Goal: Transaction & Acquisition: Purchase product/service

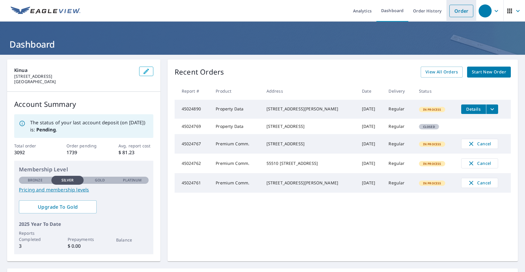
click at [461, 12] on link "Order" at bounding box center [462, 11] width 24 height 12
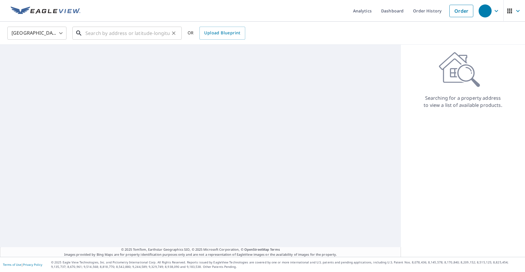
click at [137, 33] on input "text" at bounding box center [127, 33] width 84 height 17
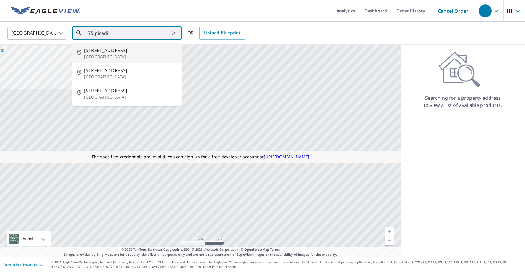
click at [102, 54] on p "[GEOGRAPHIC_DATA]" at bounding box center [130, 57] width 93 height 6
type input "[STREET_ADDRESS][PERSON_NAME]"
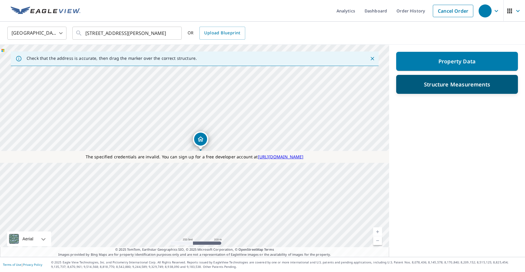
click at [424, 88] on div "Structure Measurements" at bounding box center [457, 84] width 106 height 11
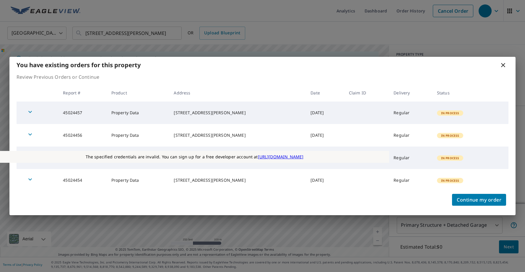
click at [505, 66] on icon at bounding box center [503, 64] width 7 height 7
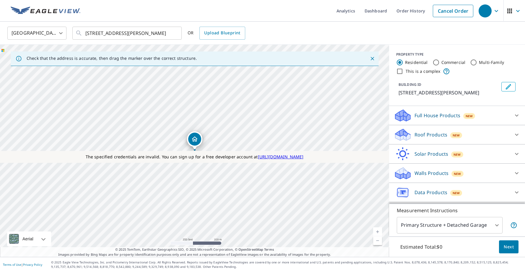
click at [426, 188] on div "Data Products New" at bounding box center [452, 192] width 116 height 14
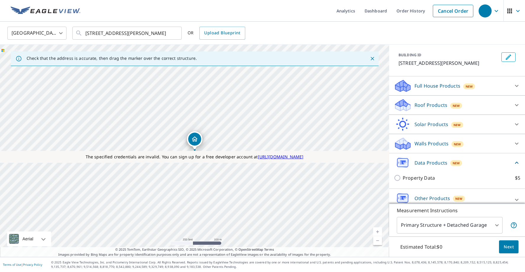
scroll to position [37, 0]
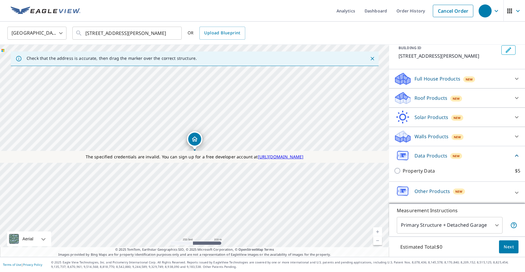
click at [417, 171] on p "Property Data" at bounding box center [419, 170] width 32 height 7
click at [403, 171] on input "Property Data $5" at bounding box center [398, 170] width 9 height 7
checkbox input "true"
type input "5"
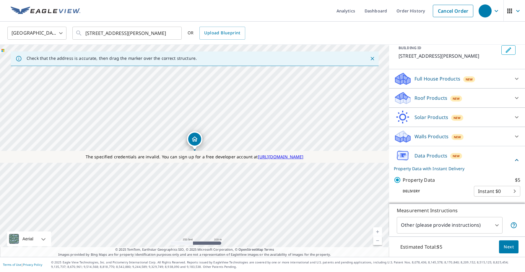
scroll to position [59, 0]
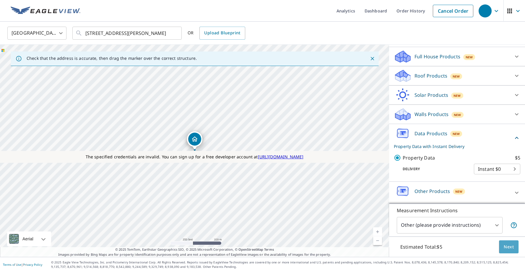
click at [513, 248] on span "Next" at bounding box center [509, 246] width 10 height 7
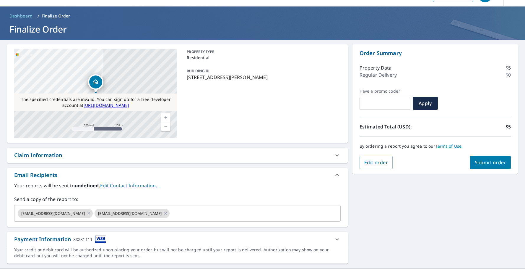
scroll to position [27, 0]
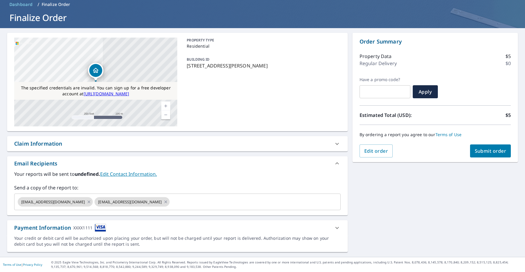
click at [478, 150] on span "Submit order" at bounding box center [491, 151] width 32 height 7
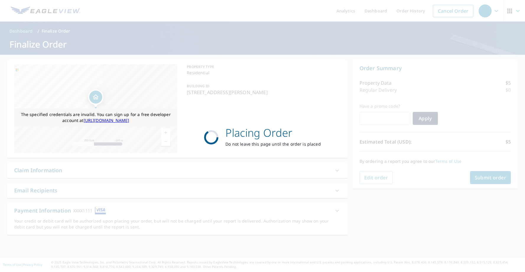
scroll to position [0, 0]
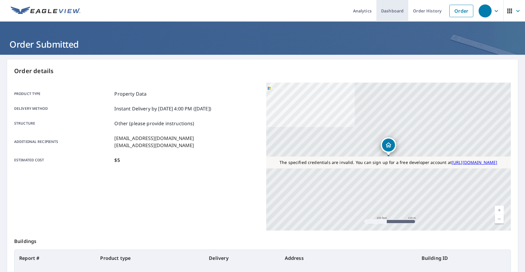
click at [400, 11] on link "Dashboard" at bounding box center [393, 11] width 32 height 22
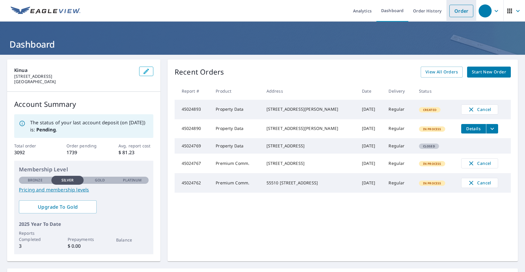
click at [451, 14] on link "Order" at bounding box center [462, 11] width 24 height 12
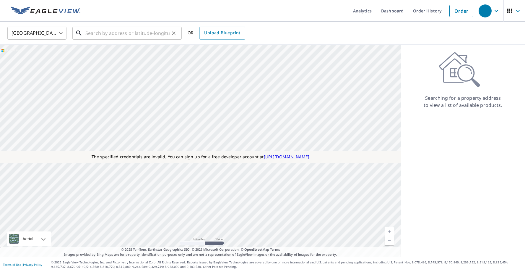
click at [150, 38] on input "text" at bounding box center [127, 33] width 84 height 17
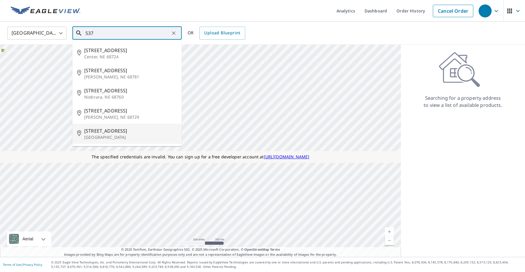
click at [134, 125] on li "85345 537 Ave Plainview, NE 68769" at bounding box center [126, 134] width 109 height 20
type input "85345 537 Ave Plainview, NE 68769"
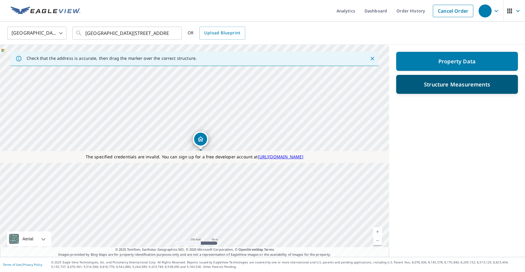
click at [459, 85] on p "Structure Measurements" at bounding box center [457, 84] width 66 height 7
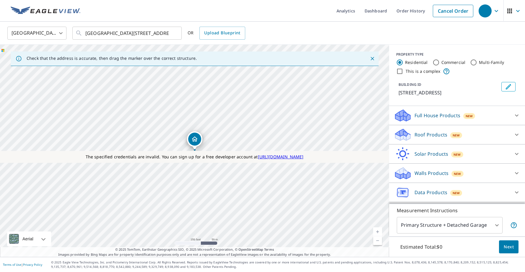
click at [435, 63] on input "Commercial" at bounding box center [436, 62] width 7 height 7
radio input "true"
type input "4"
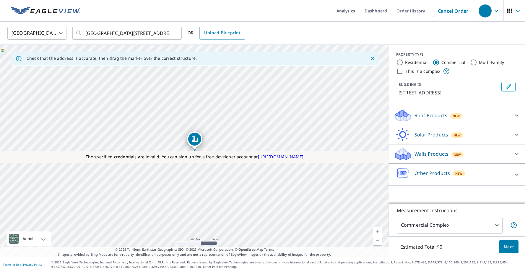
click at [412, 64] on label "Residential" at bounding box center [416, 62] width 23 height 6
click at [404, 64] on input "Residential" at bounding box center [399, 62] width 7 height 7
radio input "true"
type input "1"
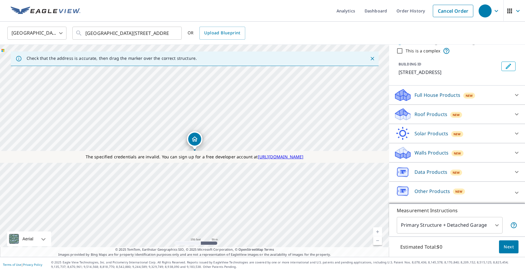
click at [427, 177] on div "Data Products New" at bounding box center [452, 172] width 116 height 14
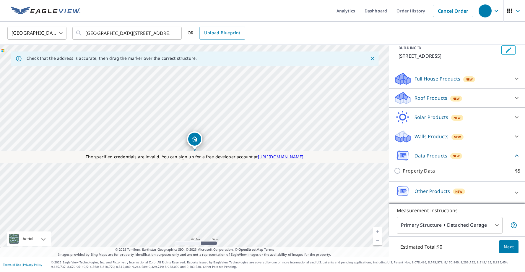
click at [422, 175] on div "Property Data $5" at bounding box center [457, 170] width 127 height 17
click at [422, 173] on p "Property Data" at bounding box center [419, 170] width 32 height 7
click at [403, 173] on input "Property Data $5" at bounding box center [398, 170] width 9 height 7
checkbox input "true"
type input "5"
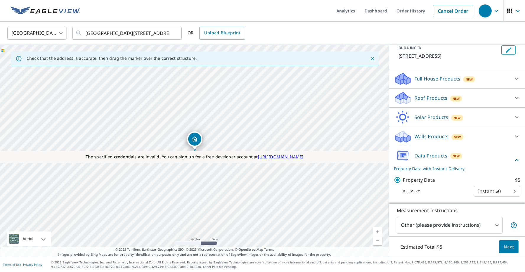
scroll to position [59, 0]
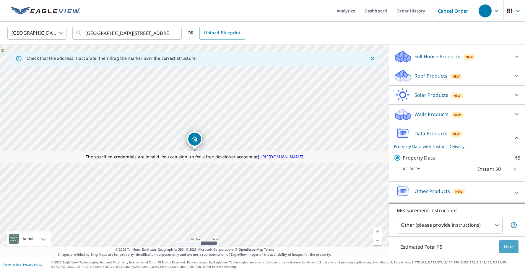
click at [509, 246] on span "Next" at bounding box center [509, 246] width 10 height 7
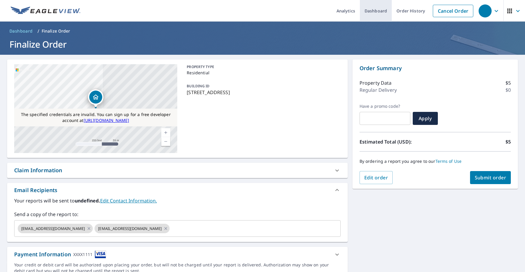
click at [378, 11] on link "Dashboard" at bounding box center [376, 11] width 32 height 22
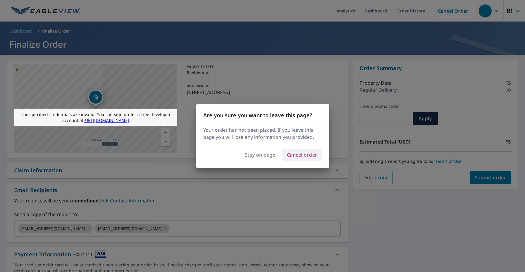
click at [300, 153] on span "Cancel order" at bounding box center [302, 154] width 30 height 8
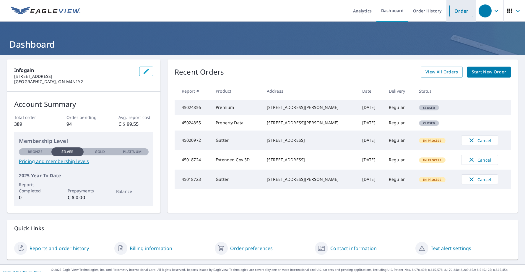
click at [461, 14] on link "Order" at bounding box center [462, 11] width 24 height 12
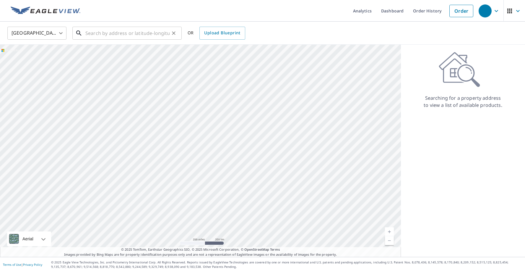
click at [126, 30] on input "text" at bounding box center [127, 33] width 84 height 17
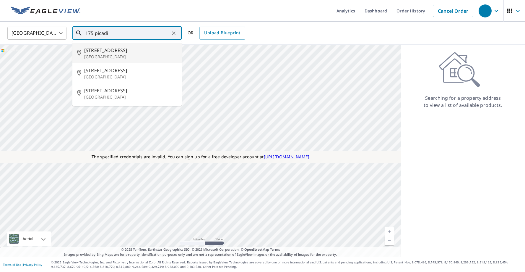
click at [118, 52] on span "[STREET_ADDRESS]" at bounding box center [130, 50] width 93 height 7
type input "[STREET_ADDRESS][PERSON_NAME]"
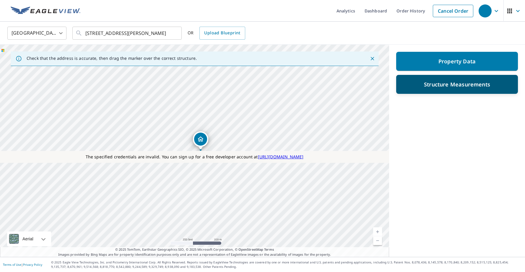
click at [428, 88] on div "Structure Measurements" at bounding box center [457, 84] width 106 height 11
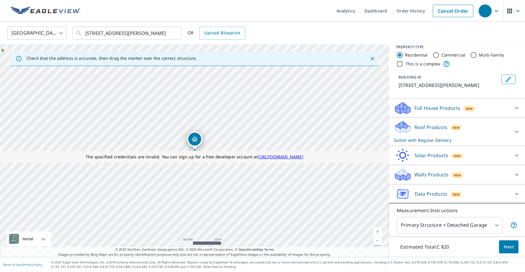
click at [423, 171] on p "Walls Products" at bounding box center [432, 174] width 34 height 7
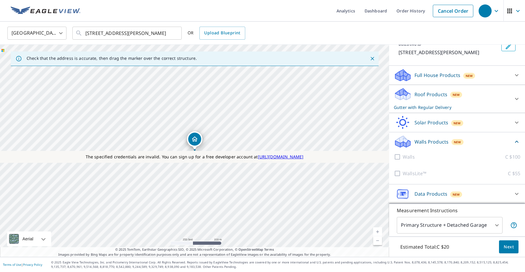
click at [420, 191] on p "Data Products" at bounding box center [431, 193] width 33 height 7
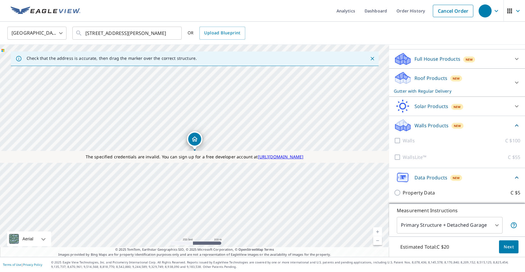
click at [413, 193] on p "Property Data" at bounding box center [419, 192] width 32 height 7
click at [403, 193] on input "Property Data C $5" at bounding box center [398, 192] width 9 height 7
checkbox input "true"
type input "5"
checkbox input "false"
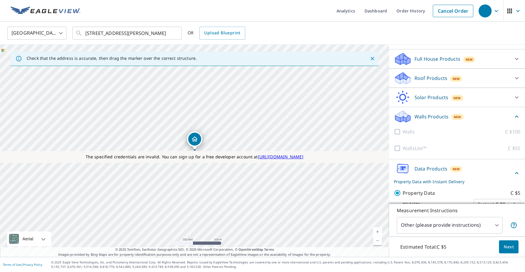
scroll to position [70, 0]
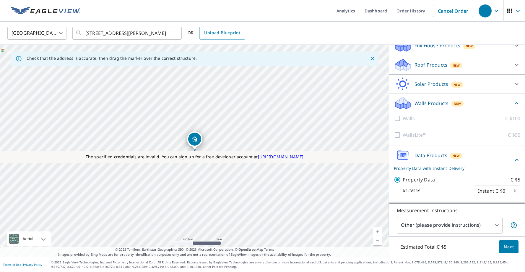
click at [506, 246] on span "Next" at bounding box center [509, 246] width 10 height 7
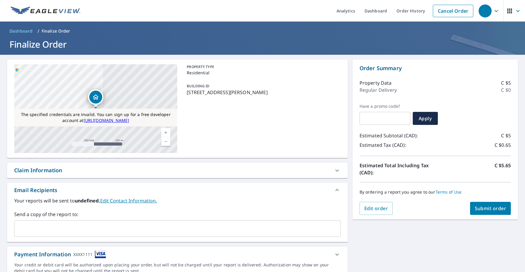
click at [487, 206] on span "Submit order" at bounding box center [491, 208] width 32 height 7
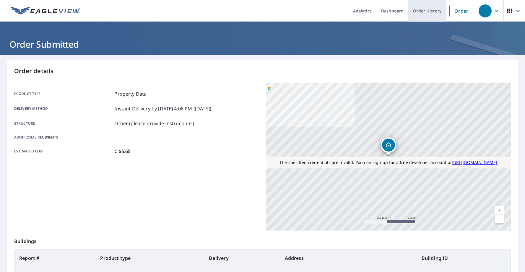
click at [426, 15] on link "Order History" at bounding box center [428, 11] width 38 height 22
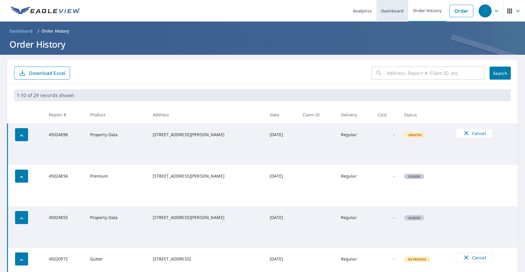
click at [404, 14] on link "Dashboard" at bounding box center [393, 11] width 32 height 22
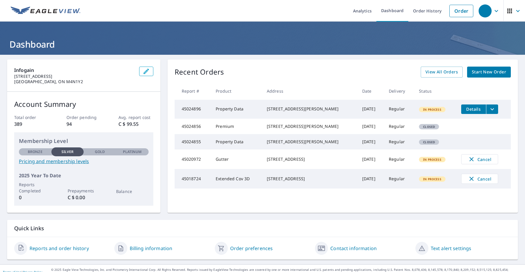
click at [492, 111] on icon "filesDropdownBtn-45024896" at bounding box center [492, 109] width 7 height 7
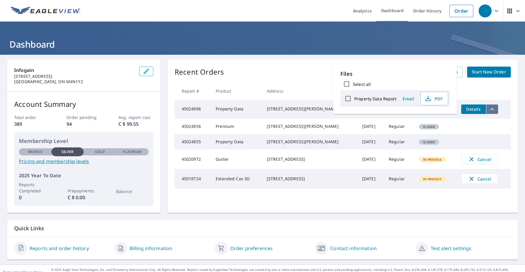
click at [492, 110] on icon "filesDropdownBtn-45024896" at bounding box center [492, 109] width 7 height 7
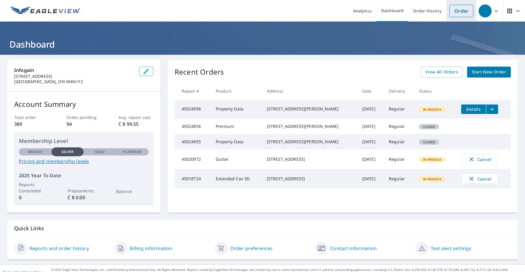
click at [458, 12] on link "Order" at bounding box center [462, 11] width 24 height 12
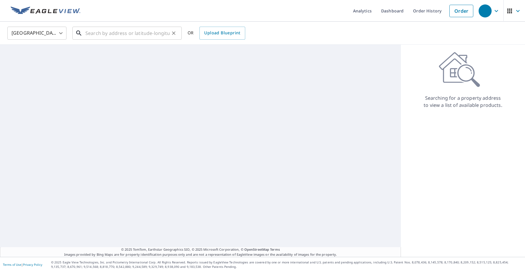
click at [131, 39] on input "text" at bounding box center [127, 33] width 84 height 17
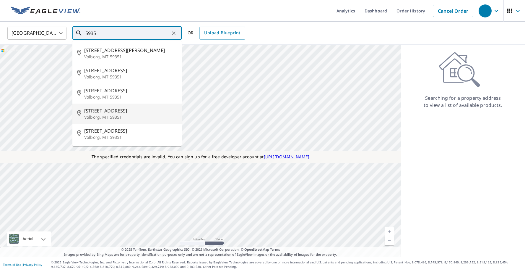
click at [104, 107] on span "[STREET_ADDRESS]" at bounding box center [130, 110] width 93 height 7
type input "[STREET_ADDRESS]"
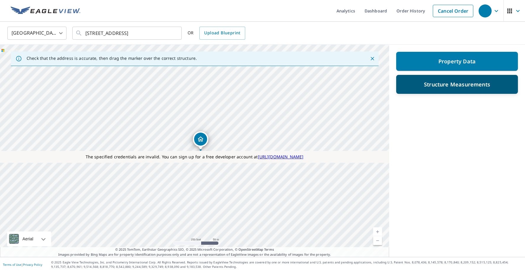
click at [428, 88] on p "Structure Measurements" at bounding box center [457, 84] width 66 height 7
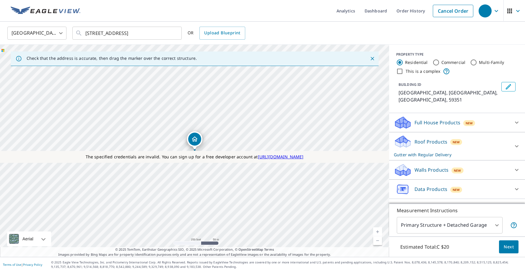
click at [436, 185] on p "Data Products" at bounding box center [431, 188] width 33 height 7
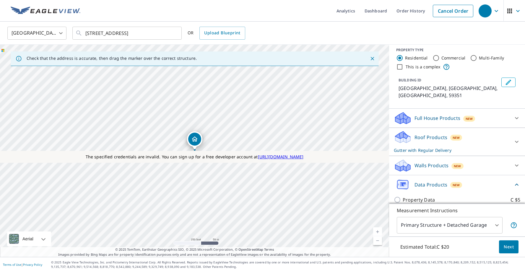
click at [419, 196] on p "Property Data" at bounding box center [419, 199] width 32 height 7
click at [403, 196] on input "Property Data C $5" at bounding box center [398, 199] width 9 height 7
checkbox input "true"
type input "5"
checkbox input "false"
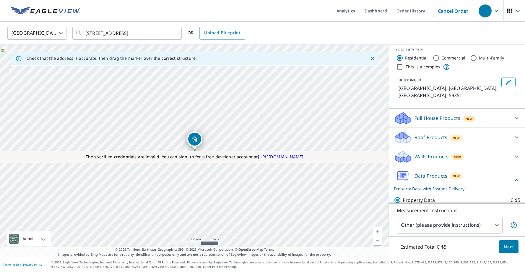
scroll to position [18, 0]
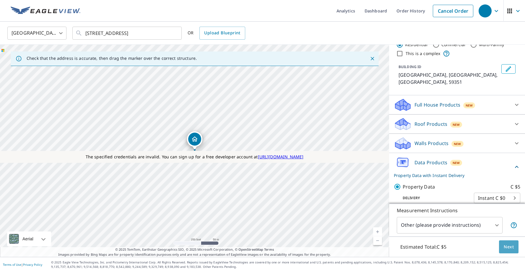
click at [510, 248] on span "Next" at bounding box center [509, 246] width 10 height 7
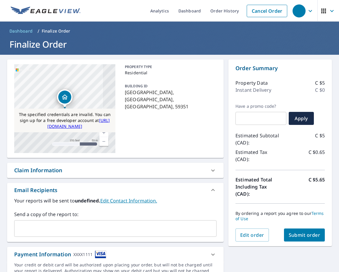
click at [304, 234] on span "Submit order" at bounding box center [305, 235] width 32 height 7
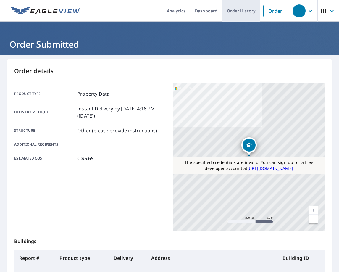
click at [250, 10] on link "Order History" at bounding box center [241, 11] width 38 height 22
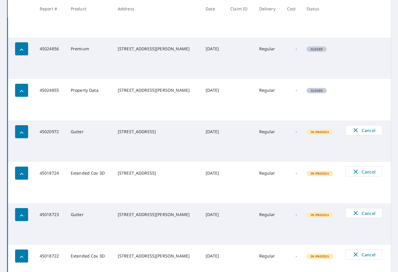
scroll to position [74, 0]
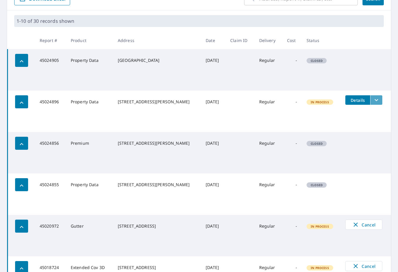
click at [373, 99] on icon "filesDropdownBtn-45024896" at bounding box center [376, 99] width 7 height 7
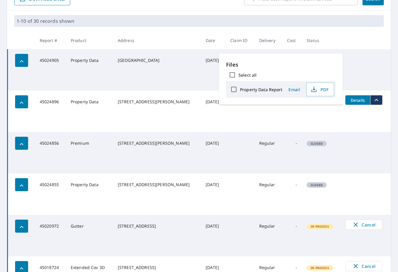
click at [373, 99] on icon "filesDropdownBtn-45024896" at bounding box center [376, 99] width 7 height 7
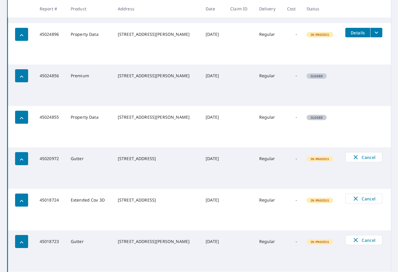
scroll to position [0, 0]
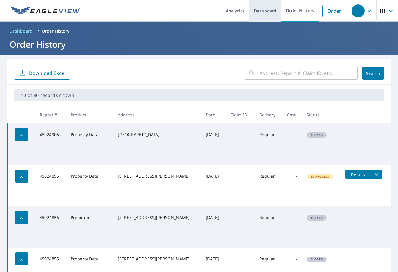
click at [273, 12] on link "Dashboard" at bounding box center [265, 11] width 32 height 22
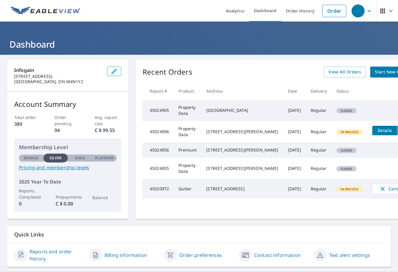
scroll to position [14, 0]
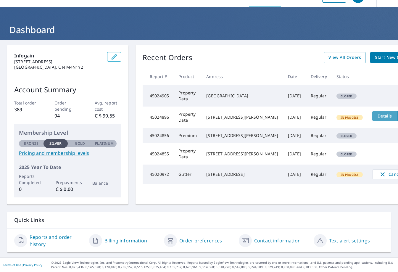
click at [376, 117] on span "Details" at bounding box center [385, 116] width 18 height 6
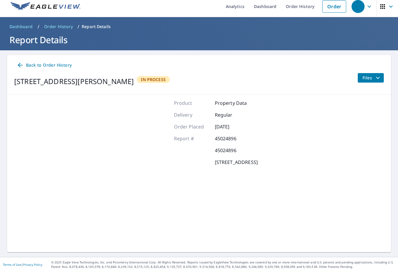
scroll to position [4, 0]
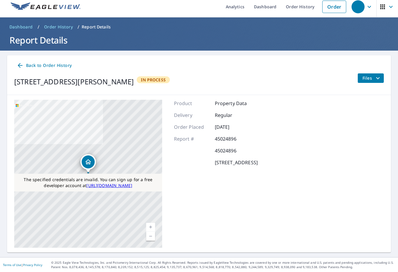
click at [374, 78] on icon "filesDropdownBtn-45024896" at bounding box center [377, 78] width 7 height 7
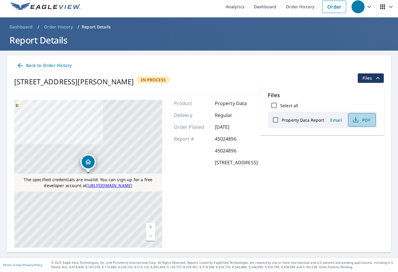
click at [356, 117] on icon "button" at bounding box center [355, 119] width 7 height 7
click at [386, 265] on p "© 2025 Eagle View Technologies, Inc. and Pictometry International Corp. All Rig…" at bounding box center [223, 264] width 344 height 9
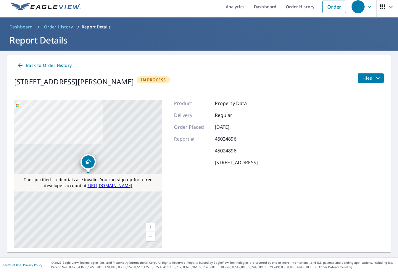
scroll to position [0, 0]
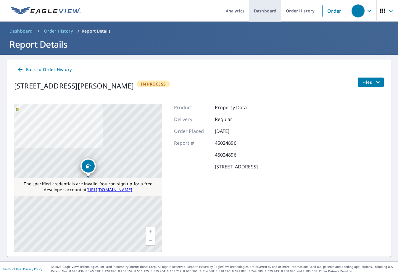
click at [267, 13] on link "Dashboard" at bounding box center [265, 11] width 32 height 22
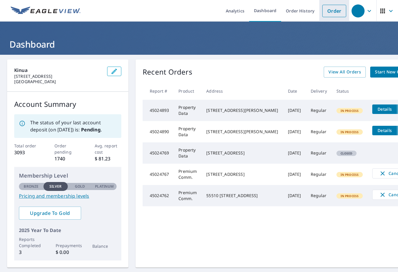
click at [338, 14] on link "Order" at bounding box center [334, 11] width 24 height 12
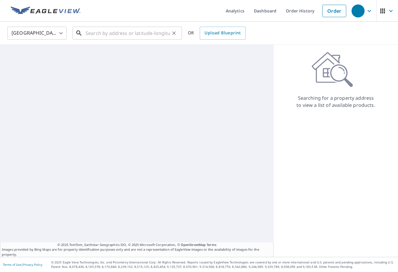
click at [133, 38] on input "text" at bounding box center [127, 33] width 84 height 17
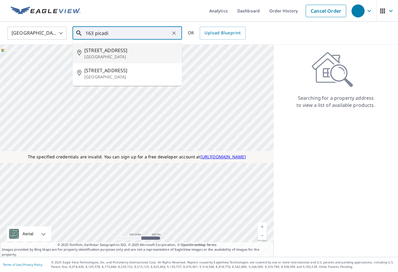
click at [121, 57] on p "[GEOGRAPHIC_DATA]" at bounding box center [130, 57] width 93 height 6
type input "163 Picadilly Dr Kyle, TX 78640"
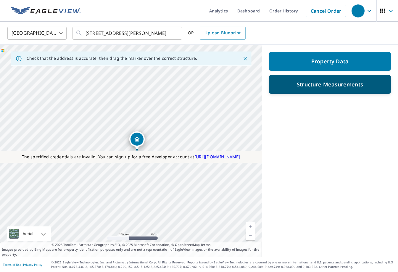
click at [287, 84] on div "Structure Measurements" at bounding box center [329, 84] width 106 height 11
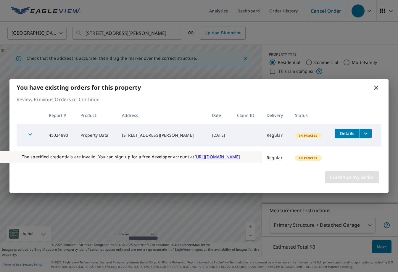
click at [345, 177] on span "Continue my order" at bounding box center [351, 177] width 45 height 8
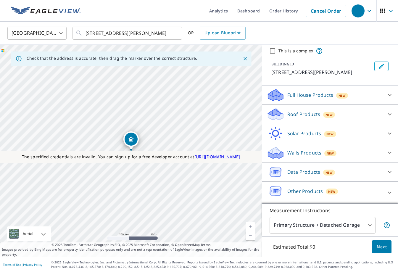
click at [298, 173] on p "Data Products" at bounding box center [303, 171] width 33 height 7
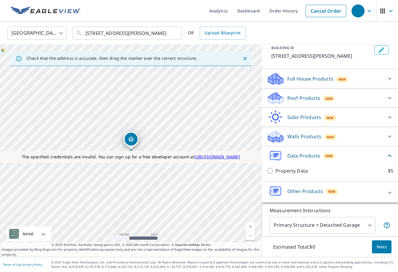
click at [294, 171] on p "Property Data" at bounding box center [291, 170] width 32 height 7
click at [275, 171] on input "Property Data $5" at bounding box center [270, 170] width 9 height 7
checkbox input "true"
type input "5"
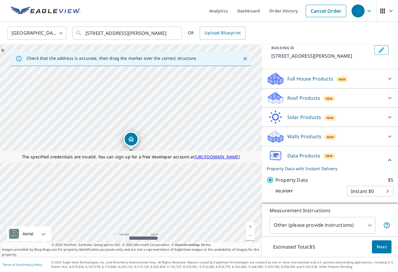
scroll to position [59, 0]
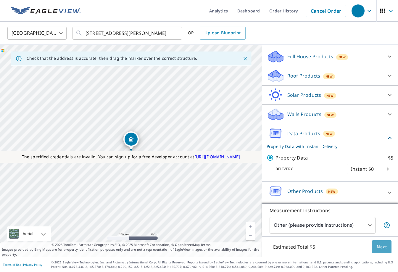
click at [383, 247] on span "Next" at bounding box center [381, 246] width 10 height 7
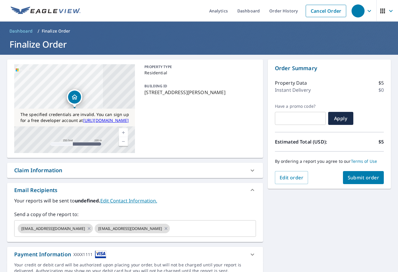
scroll to position [27, 0]
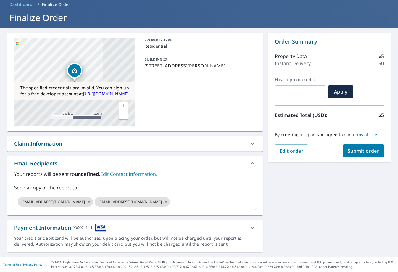
click at [354, 148] on span "Submit order" at bounding box center [363, 151] width 32 height 7
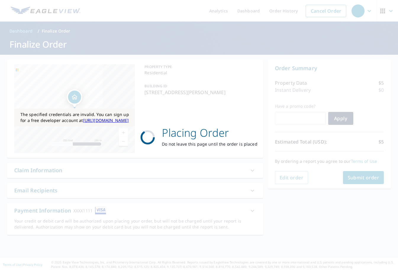
scroll to position [0, 0]
